Goal: Task Accomplishment & Management: Manage account settings

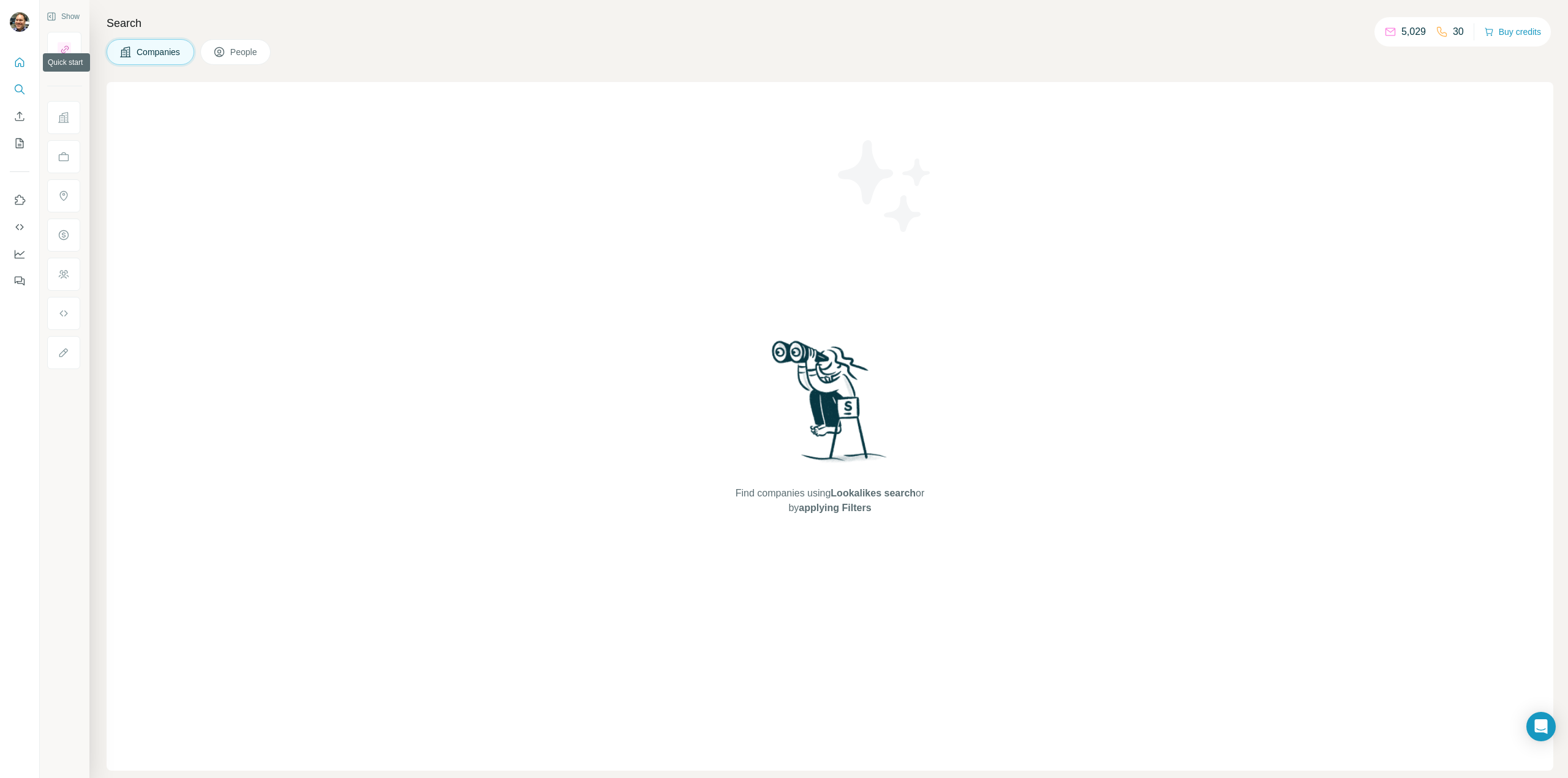
click at [19, 62] on icon "Quick start" at bounding box center [19, 62] width 12 height 12
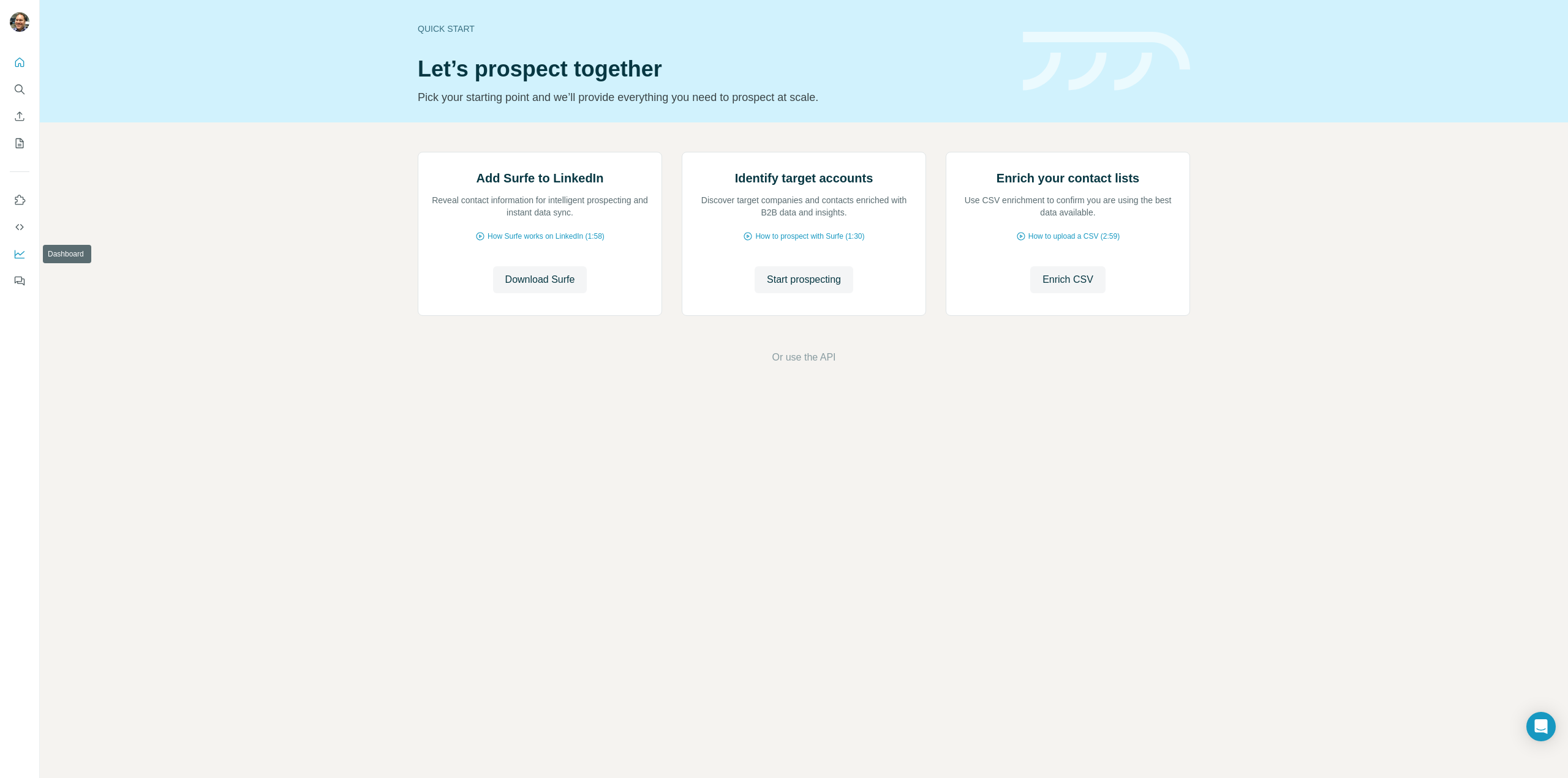
click at [26, 252] on button "Dashboard" at bounding box center [19, 253] width 19 height 22
click at [358, 235] on div "Add Surfe to LinkedIn Reveal contact information for intelligent prospecting an…" at bounding box center [803, 258] width 1528 height 272
click at [296, 212] on div "Add Surfe to LinkedIn Reveal contact information for intelligent prospecting an…" at bounding box center [803, 258] width 1528 height 272
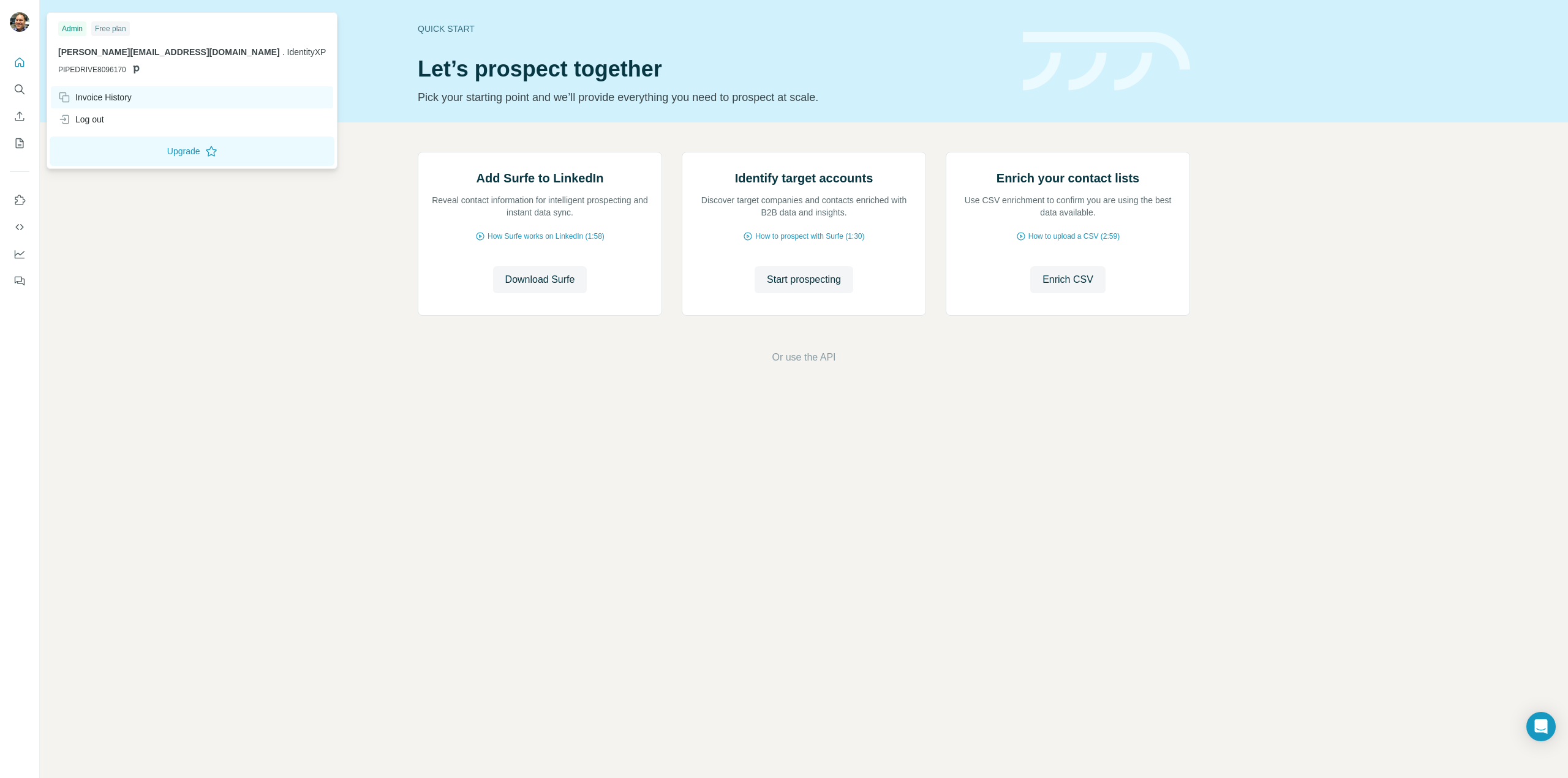
click at [102, 92] on div "Invoice History" at bounding box center [95, 97] width 74 height 12
click at [22, 21] on img at bounding box center [19, 22] width 19 height 19
click at [75, 27] on div "Admin" at bounding box center [72, 28] width 28 height 15
click at [111, 25] on div "Free plan" at bounding box center [111, 28] width 39 height 15
click at [116, 59] on div "[PERSON_NAME][EMAIL_ADDRESS][DOMAIN_NAME] . IdentityXP PIPEDRIVE8096170" at bounding box center [192, 61] width 267 height 29
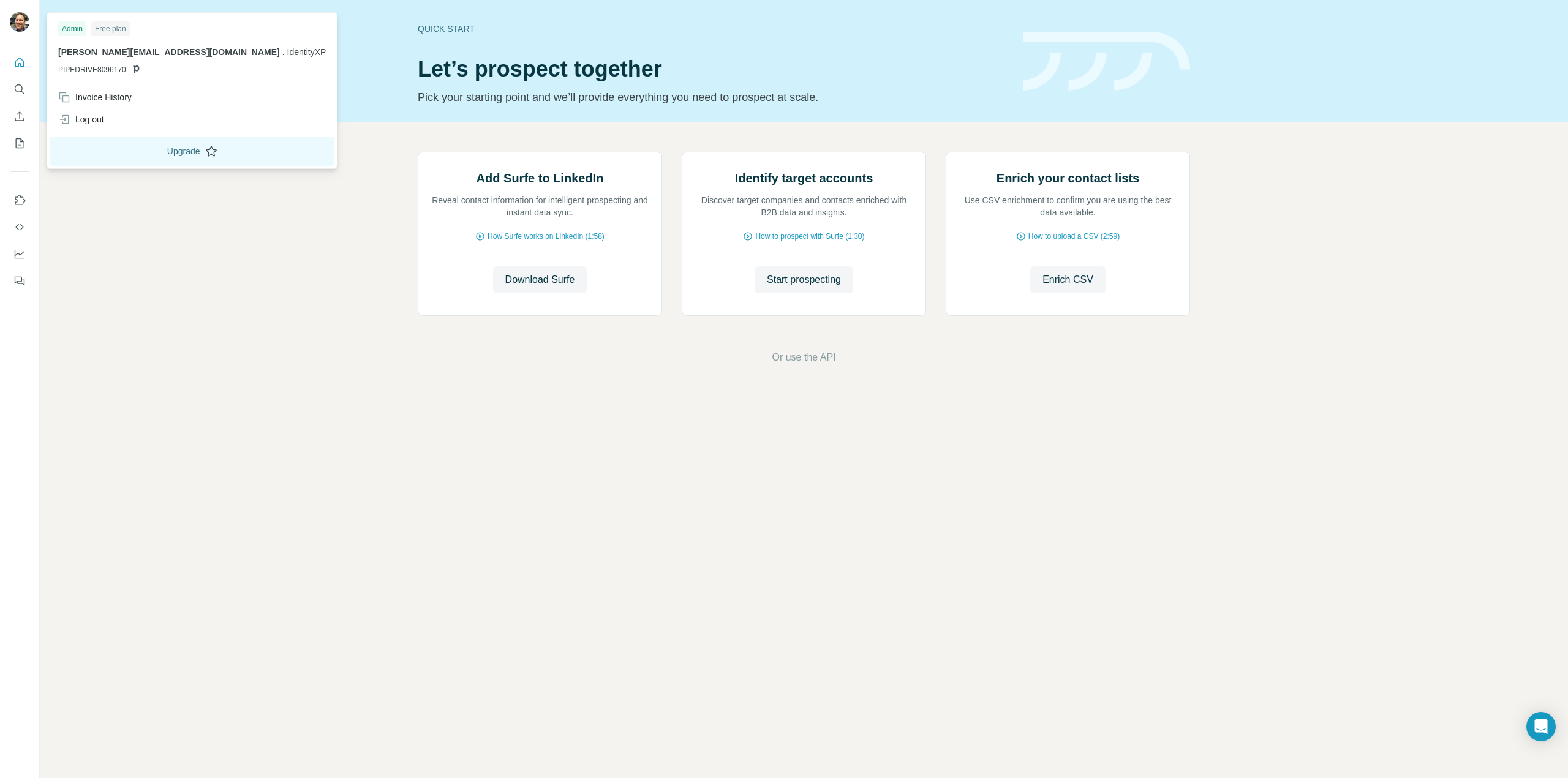
click at [120, 150] on button "Upgrade" at bounding box center [192, 151] width 285 height 29
